Goal: Task Accomplishment & Management: Use online tool/utility

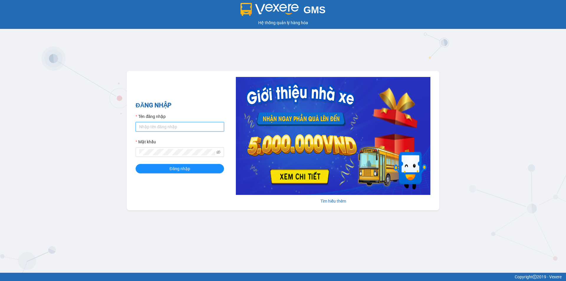
type input "camloan.cuctunglimo"
click at [173, 172] on button "Đăng nhập" at bounding box center [179, 168] width 88 height 9
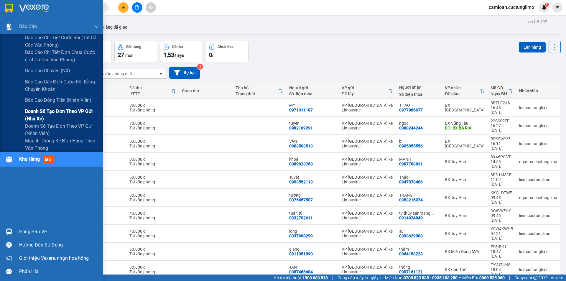
click at [32, 115] on span "Doanh số tạo đơn theo VP gửi (nhà xe)" at bounding box center [62, 115] width 74 height 15
